Goal: Task Accomplishment & Management: Manage account settings

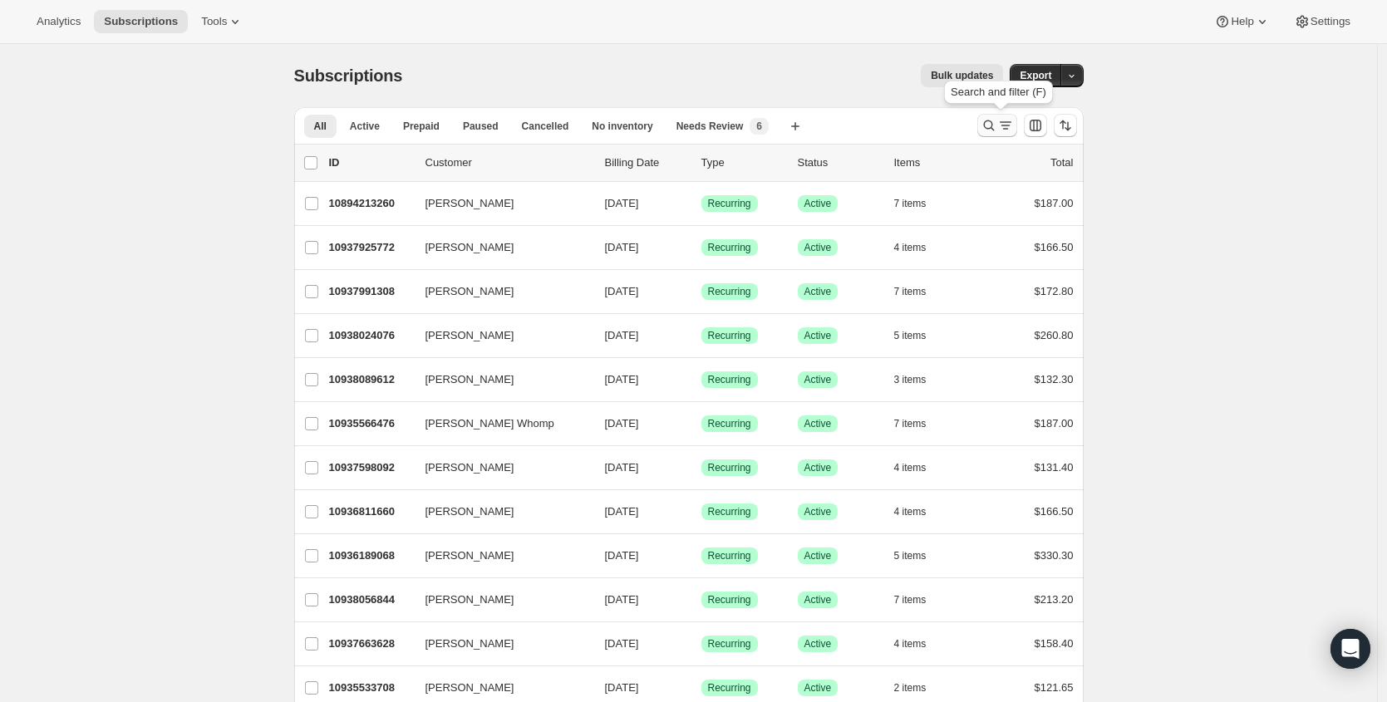
click at [1007, 121] on icon "Search and filter results" at bounding box center [1005, 125] width 17 height 17
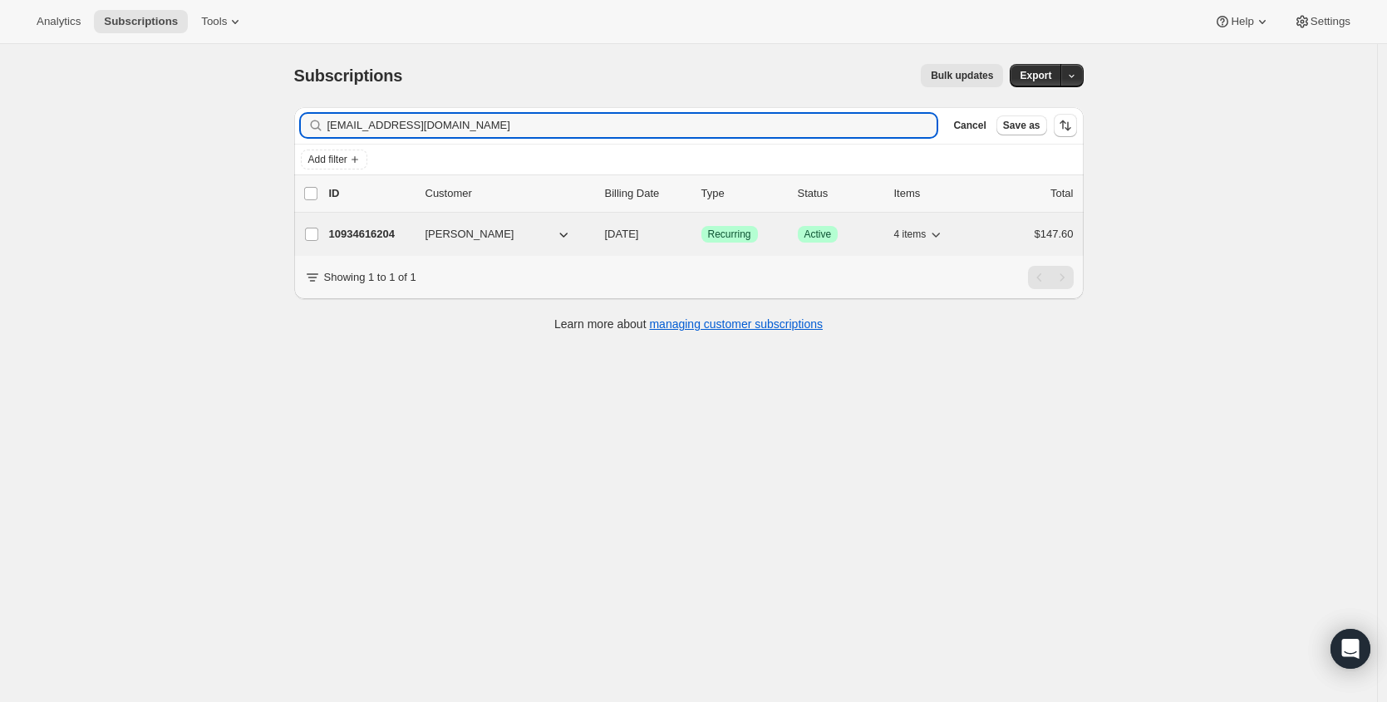
type input "[EMAIL_ADDRESS][DOMAIN_NAME]"
click at [351, 236] on p "10934616204" at bounding box center [370, 234] width 83 height 17
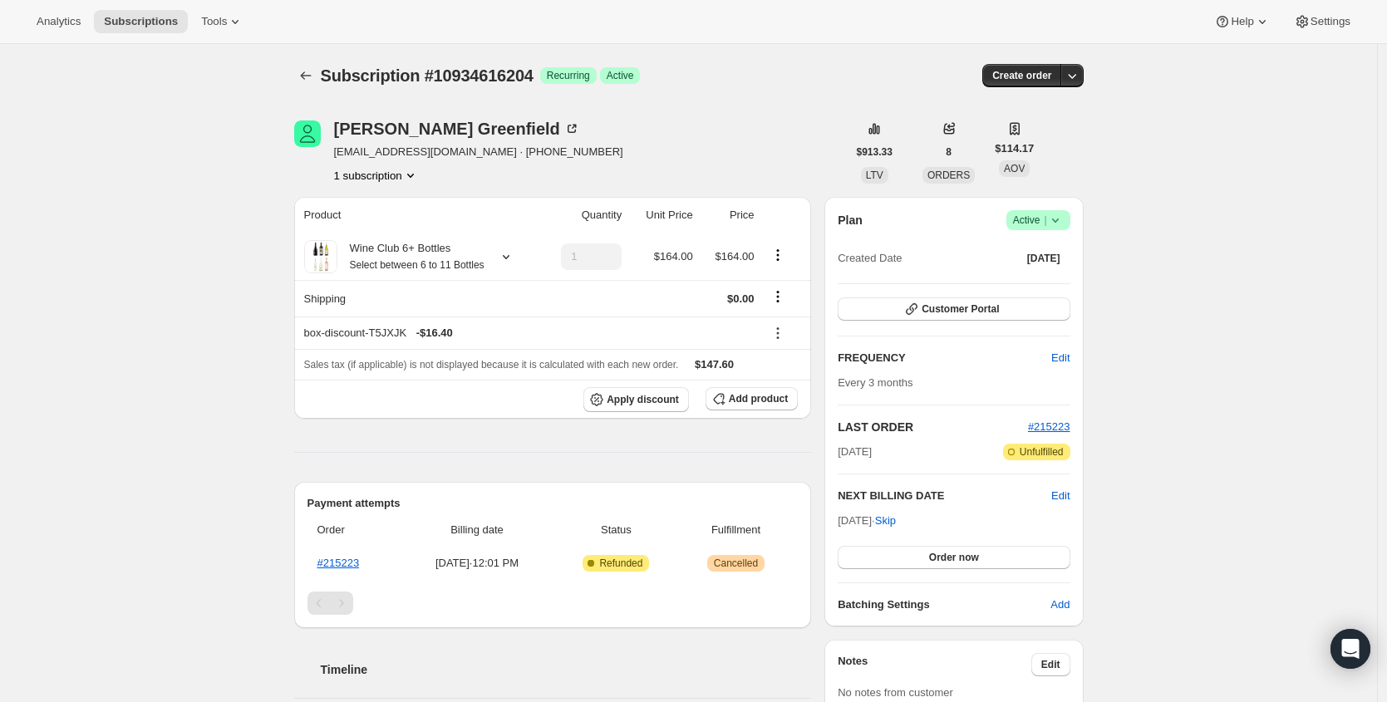
click at [1043, 217] on span "Active |" at bounding box center [1038, 220] width 51 height 17
click at [1049, 285] on span "Cancel subscription" at bounding box center [1037, 281] width 94 height 12
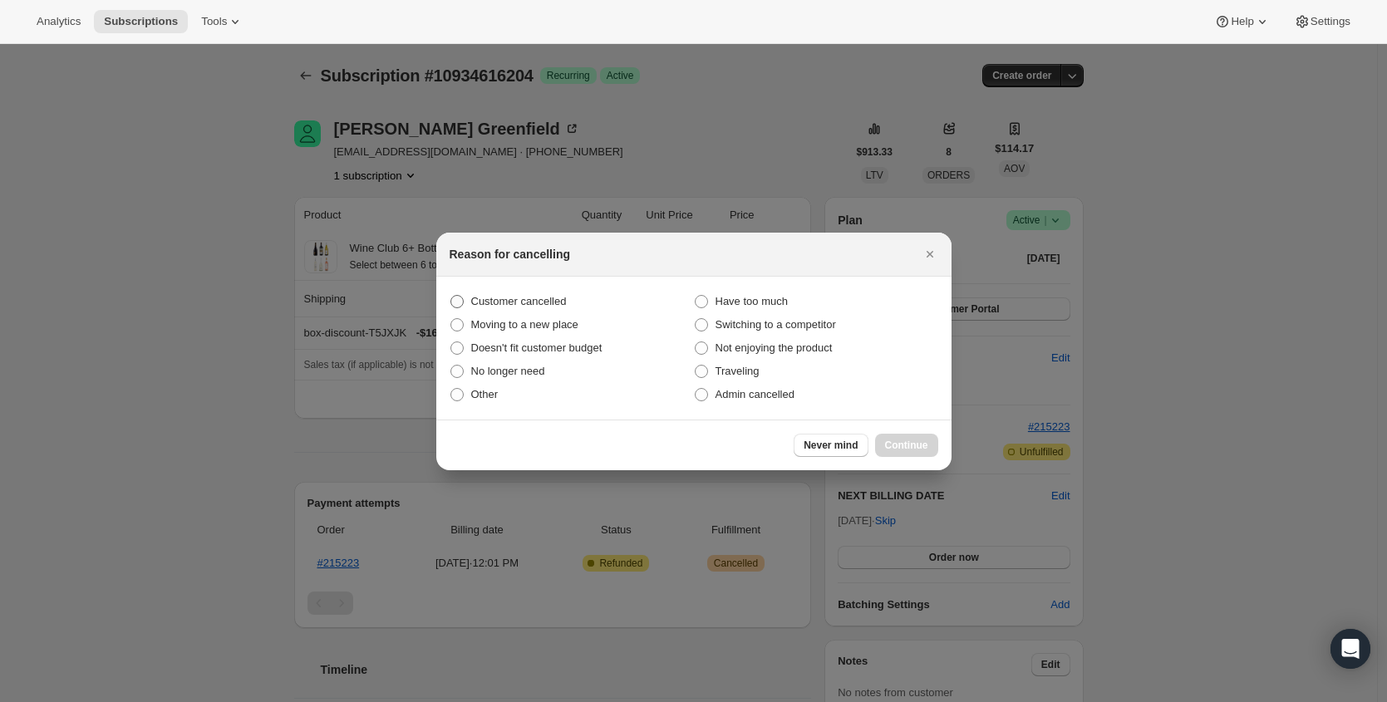
click at [533, 309] on label "Customer cancelled" at bounding box center [572, 301] width 244 height 23
click at [451, 296] on input "Customer cancelled" at bounding box center [450, 295] width 1 height 1
radio input "true"
click at [919, 439] on span "Continue" at bounding box center [906, 445] width 43 height 13
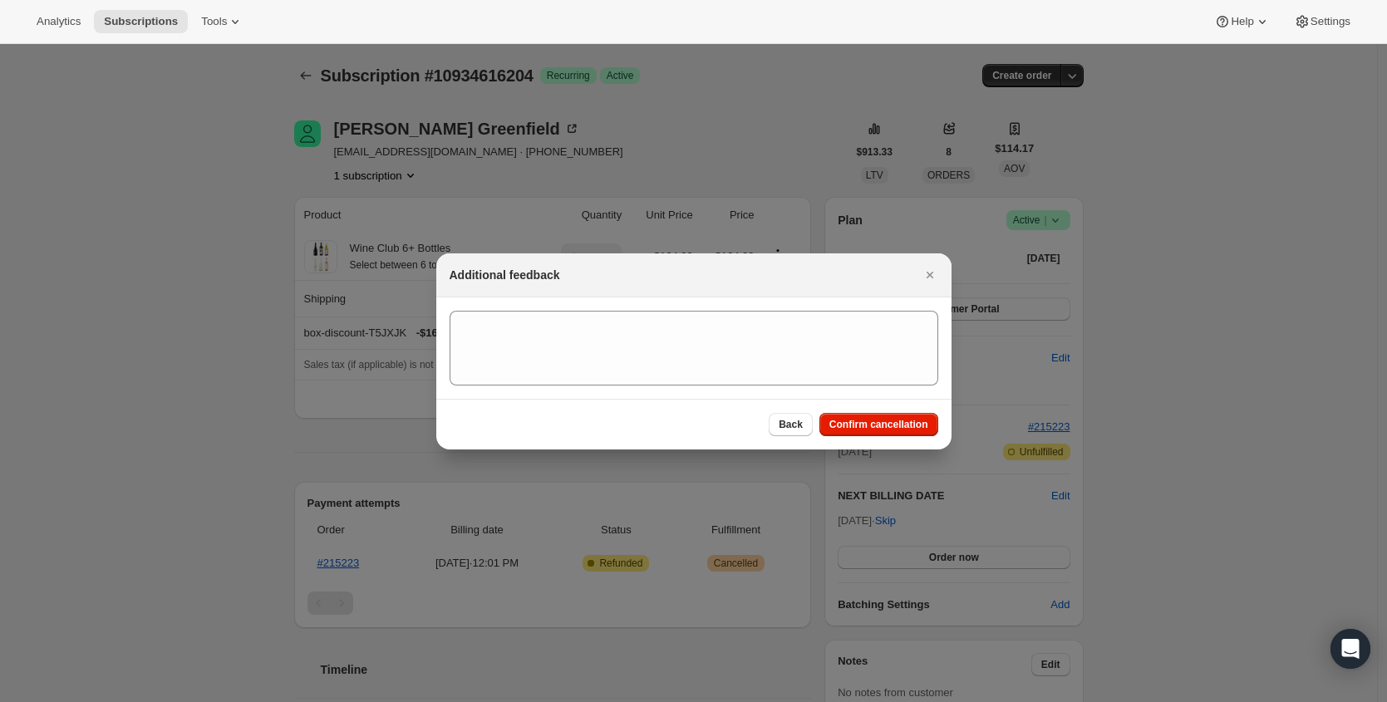
click at [918, 437] on div "Back Confirm cancellation" at bounding box center [693, 424] width 515 height 51
click at [918, 422] on span "Confirm cancellation" at bounding box center [878, 424] width 99 height 13
